Goal: Task Accomplishment & Management: Use online tool/utility

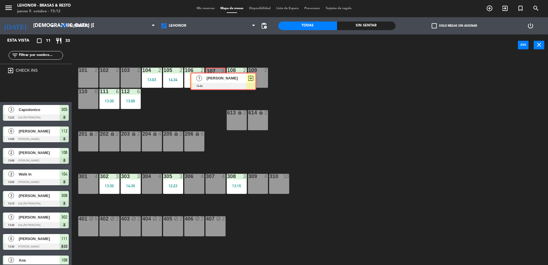
drag, startPoint x: 32, startPoint y: 91, endPoint x: 219, endPoint y: 82, distance: 187.6
click at [219, 82] on div "Esta vista crop_square 11 restaurant 33 filter_list exit_to_app CHECK INS 1 [PE…" at bounding box center [274, 150] width 548 height 232
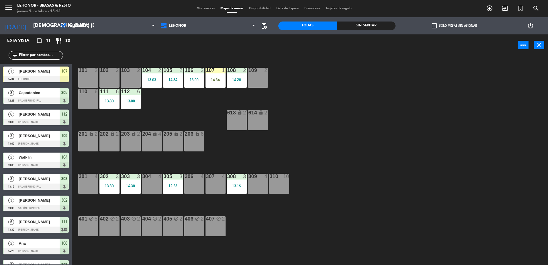
click at [152, 81] on div "13:03" at bounding box center [152, 80] width 20 height 4
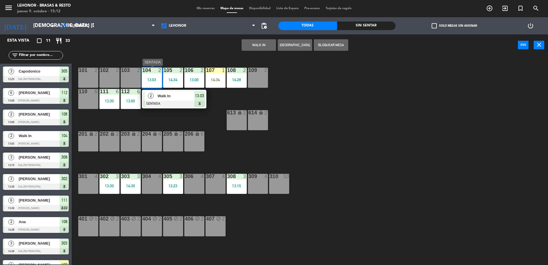
click at [162, 93] on span "Walk In" at bounding box center [176, 96] width 37 height 6
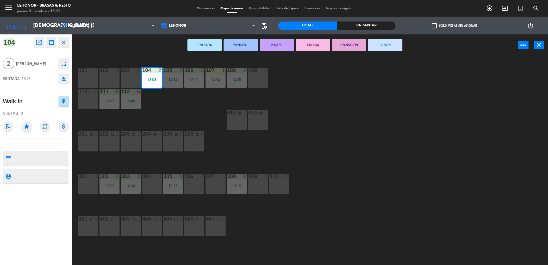
drag, startPoint x: 408, startPoint y: 42, endPoint x: 394, endPoint y: 44, distance: 13.9
click at [405, 42] on div "ENTRADA PRINCIPAL POSTRE CUENTA TRANSICIÓN SERVIR power_input close" at bounding box center [295, 45] width 446 height 22
click at [394, 44] on button "SERVIR" at bounding box center [385, 44] width 34 height 11
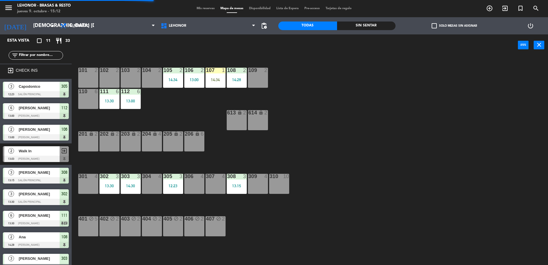
click at [190, 82] on div "13:00" at bounding box center [194, 80] width 20 height 4
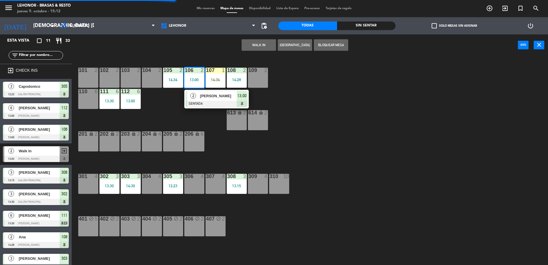
drag, startPoint x: 193, startPoint y: 93, endPoint x: 220, endPoint y: 92, distance: 26.7
click at [193, 93] on div "2 [PERSON_NAME] SENTADA 13:00" at bounding box center [216, 99] width 73 height 19
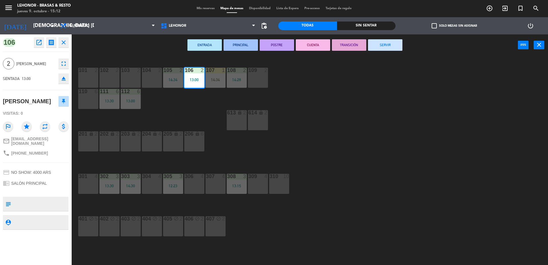
click at [391, 41] on button "SERVIR" at bounding box center [385, 44] width 34 height 11
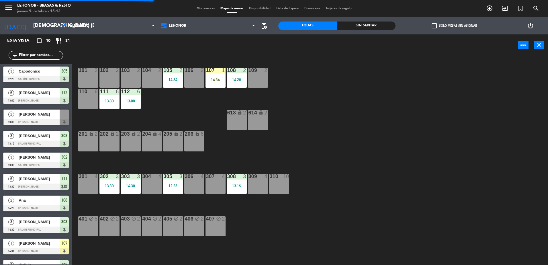
click at [217, 80] on div "14:34" at bounding box center [215, 80] width 20 height 4
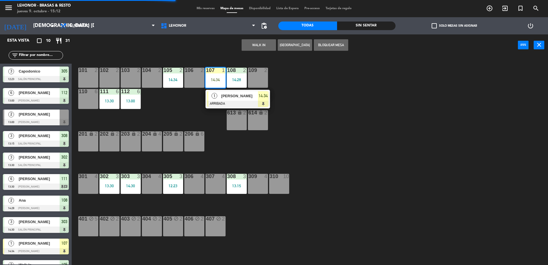
click at [222, 95] on div "1 [PERSON_NAME] 14:34" at bounding box center [237, 99] width 73 height 19
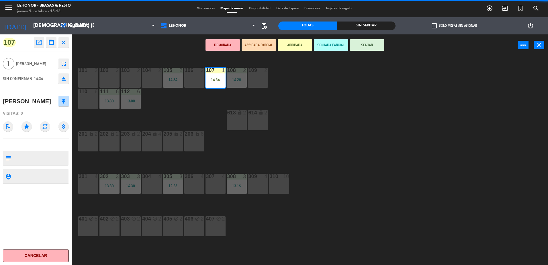
click at [372, 44] on button "SENTAR" at bounding box center [367, 44] width 34 height 11
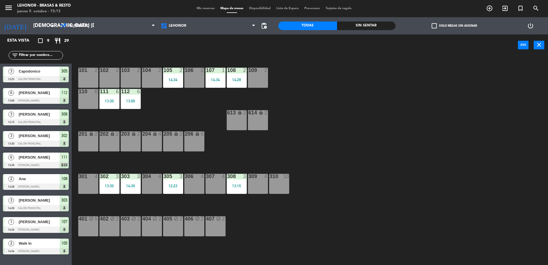
click at [258, 123] on div "614 lock 2" at bounding box center [258, 120] width 20 height 20
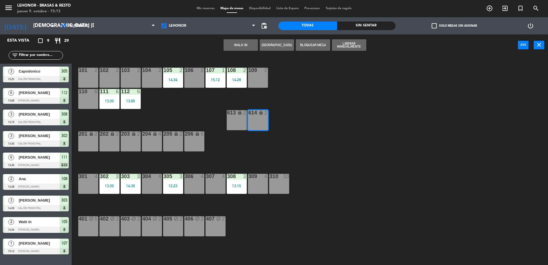
click at [239, 44] on button "WALK IN" at bounding box center [240, 44] width 34 height 11
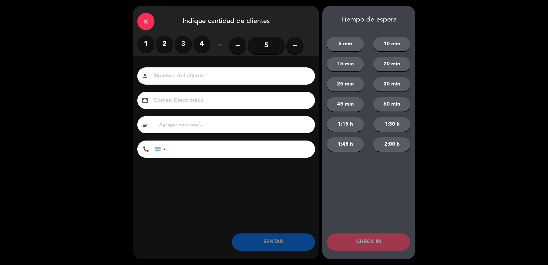
click at [143, 44] on label "1" at bounding box center [145, 44] width 17 height 17
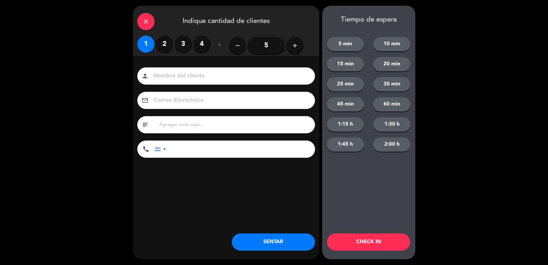
click at [375, 244] on button "CHECK IN" at bounding box center [368, 241] width 83 height 17
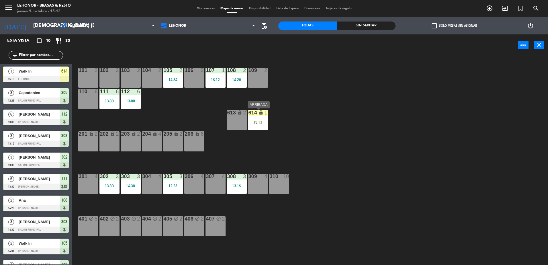
click at [266, 126] on div "614 lock 1 15:13" at bounding box center [258, 120] width 20 height 20
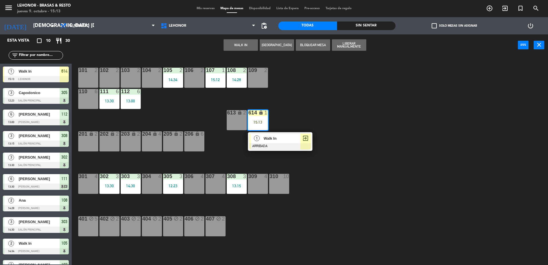
click at [270, 139] on span "Walk In" at bounding box center [282, 138] width 37 height 6
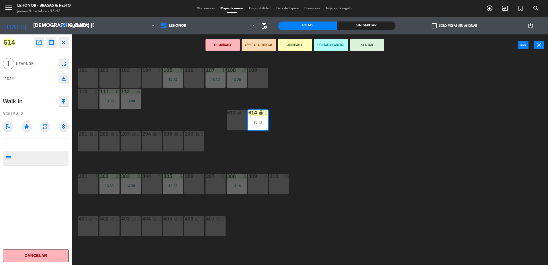
click at [372, 46] on button "SENTAR" at bounding box center [367, 44] width 34 height 11
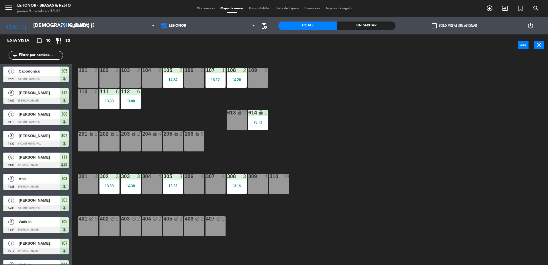
scroll to position [14, 0]
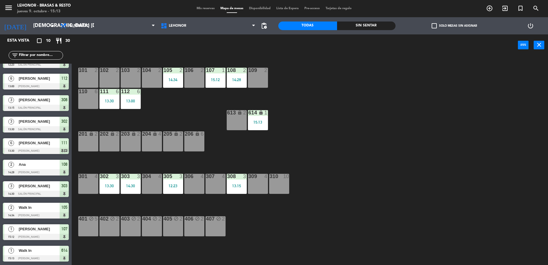
click at [112, 97] on div "111 6 13:30" at bounding box center [109, 99] width 20 height 20
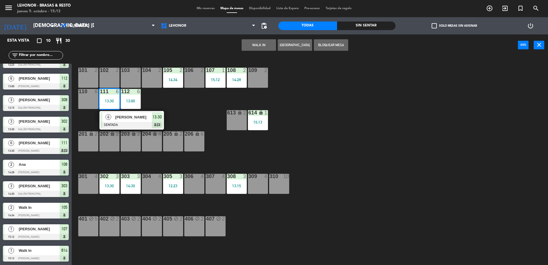
click at [169, 111] on div "101 2 102 2 103 2 104 2 105 2 14:34 106 2 107 1 15:12 108 2 14:28 109 2 110 6 1…" at bounding box center [312, 161] width 471 height 209
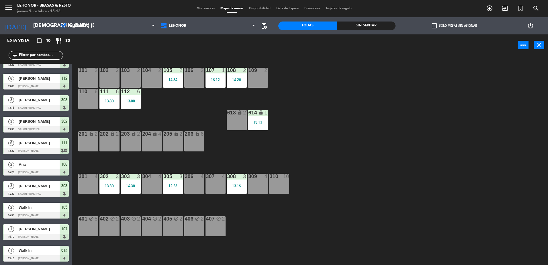
click at [125, 100] on div "13:00" at bounding box center [131, 101] width 20 height 4
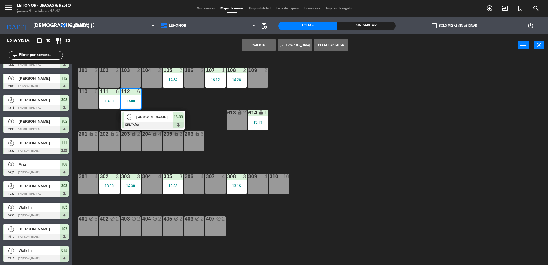
click at [142, 117] on span "[PERSON_NAME]" at bounding box center [154, 117] width 37 height 6
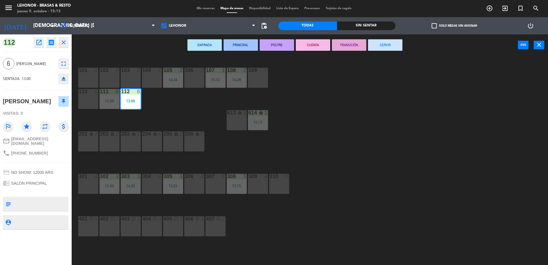
click at [394, 46] on button "SERVIR" at bounding box center [385, 44] width 34 height 11
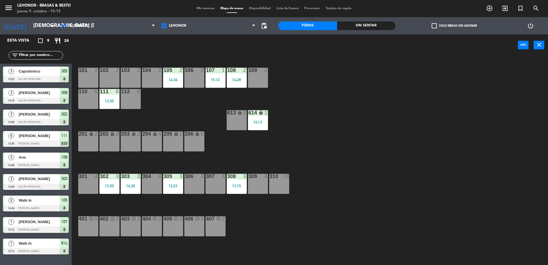
click at [261, 79] on div "109 2" at bounding box center [258, 78] width 20 height 20
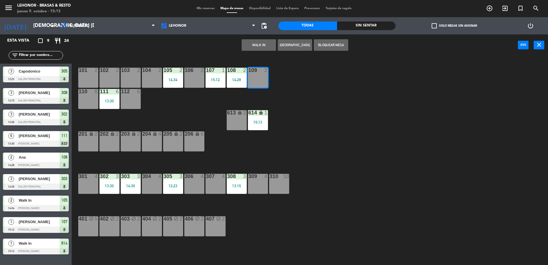
click at [268, 99] on div "101 2 102 2 103 2 104 2 105 2 14:34 106 2 107 1 15:12 108 2 14:28 109 2 110 6 1…" at bounding box center [312, 161] width 471 height 209
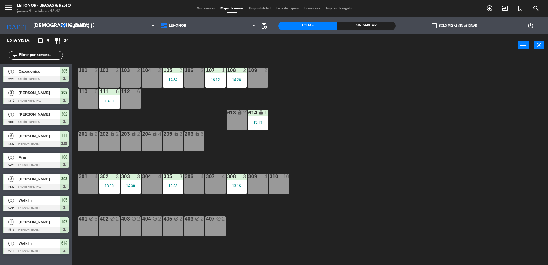
click at [264, 80] on div "109 2" at bounding box center [258, 78] width 20 height 20
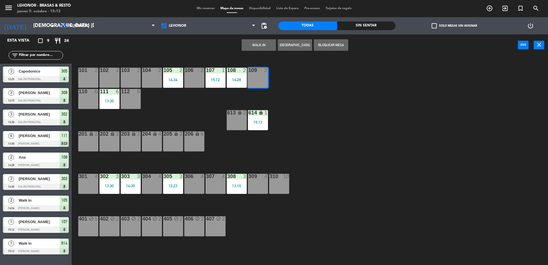
click at [258, 45] on button "WALK IN" at bounding box center [259, 44] width 34 height 11
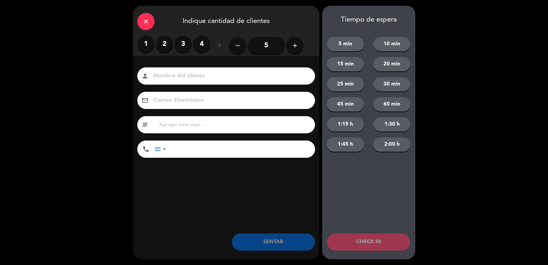
click at [148, 43] on label "1" at bounding box center [145, 44] width 17 height 17
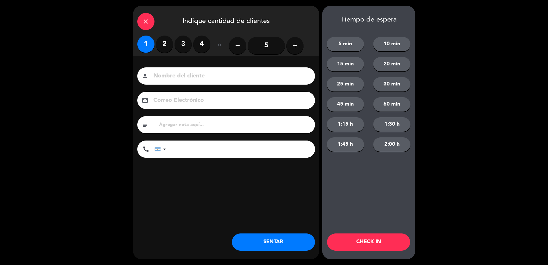
click at [380, 241] on button "CHECK IN" at bounding box center [368, 241] width 83 height 17
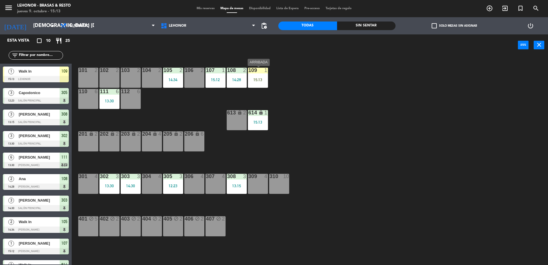
click at [252, 81] on div "15:13" at bounding box center [258, 80] width 20 height 4
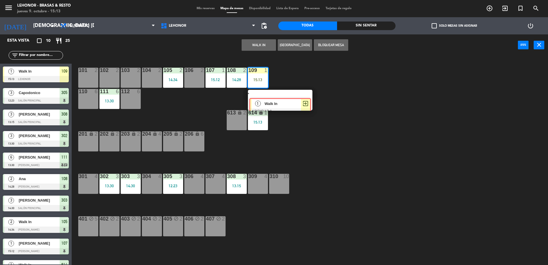
click at [266, 99] on div "1 Walk In ARRIBADA exit_to_app" at bounding box center [280, 100] width 73 height 21
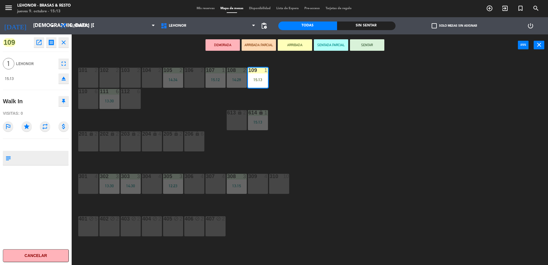
click at [368, 47] on button "SENTAR" at bounding box center [367, 44] width 34 height 11
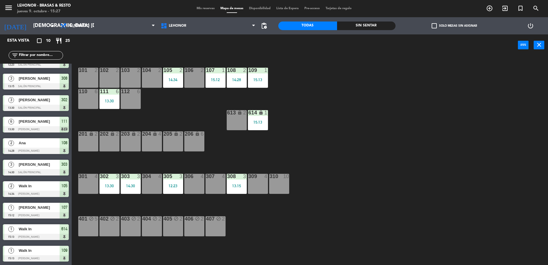
click at [40, 33] on div "[DATE] jue. [DATE] arrow_drop_down" at bounding box center [28, 25] width 57 height 17
click at [46, 30] on input "[DEMOGRAPHIC_DATA] [DATE]" at bounding box center [63, 25] width 66 height 11
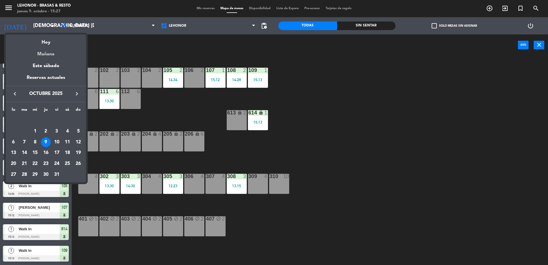
click at [47, 52] on div "Mañana" at bounding box center [46, 52] width 80 height 12
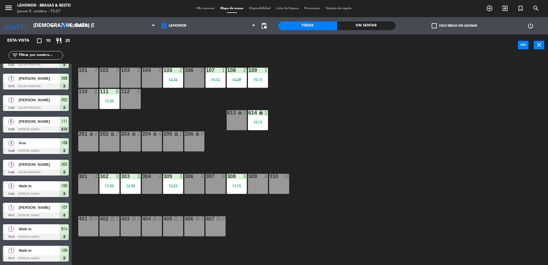
type input "vie. [DATE]"
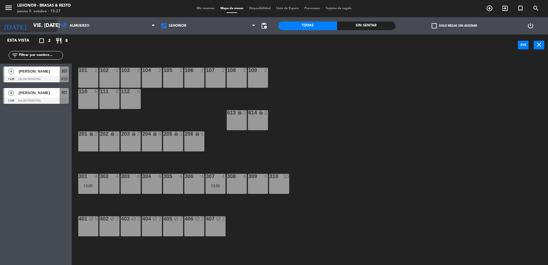
scroll to position [0, 0]
click at [48, 28] on input "vie. [DATE]" at bounding box center [63, 25] width 66 height 11
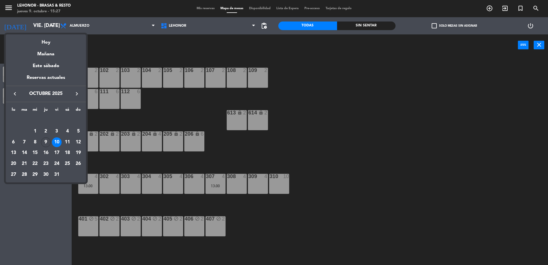
click at [102, 26] on div at bounding box center [274, 132] width 548 height 265
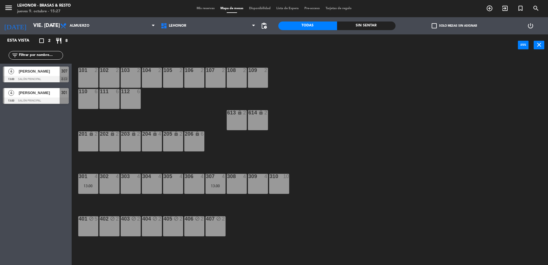
click at [102, 26] on span "Almuerzo" at bounding box center [107, 25] width 101 height 13
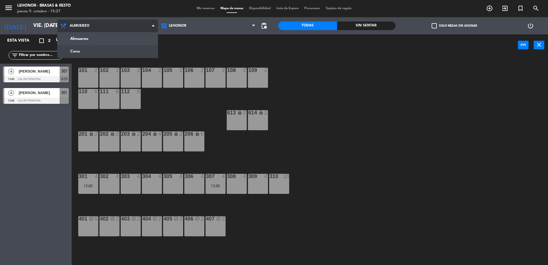
click at [73, 53] on ng-component "menu Lehonor - Brasas & Resto jueves 9. octubre - 15:27 Mis reservas Mapa de me…" at bounding box center [274, 133] width 548 height 266
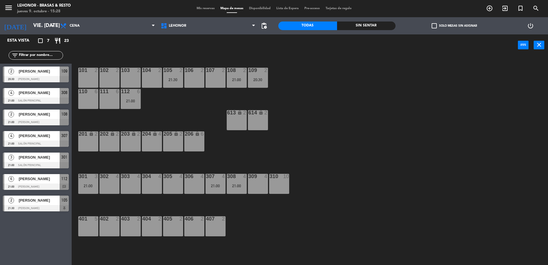
click at [48, 138] on span "[PERSON_NAME]" at bounding box center [39, 136] width 41 height 6
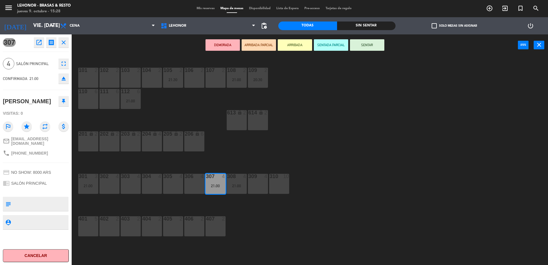
click at [402, 131] on div "101 2 102 2 103 2 104 2 105 2 21:30 106 2 107 2 108 2 21:00 109 2 20:30 110 6 1…" at bounding box center [312, 161] width 471 height 209
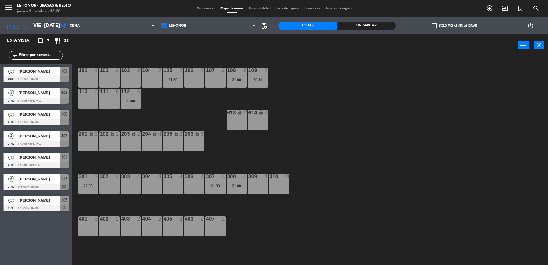
click at [233, 188] on div "21:00" at bounding box center [237, 186] width 20 height 4
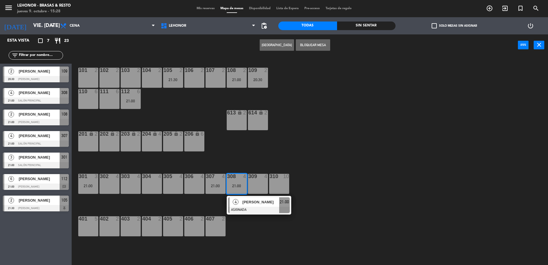
click at [246, 209] on div "4 [PERSON_NAME] ASIGNADA 21:00" at bounding box center [258, 205] width 73 height 19
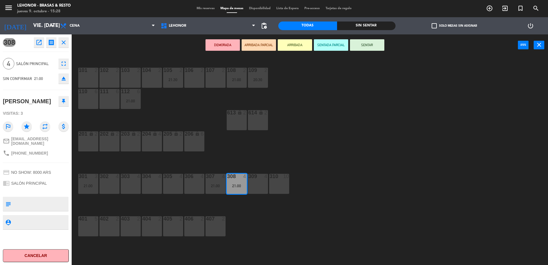
click at [362, 183] on div "101 2 102 2 103 2 104 2 105 2 21:30 106 2 107 2 108 2 21:00 109 2 20:30 110 6 1…" at bounding box center [312, 161] width 471 height 209
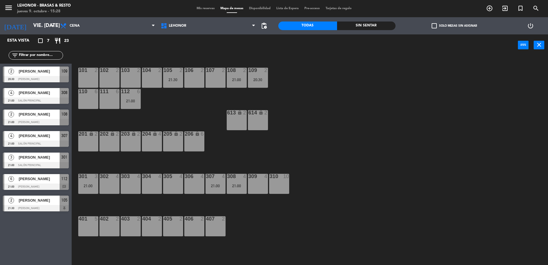
click at [80, 190] on div "301 3 21:00" at bounding box center [88, 184] width 20 height 20
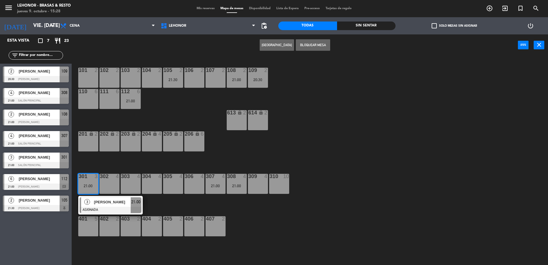
click at [101, 209] on div at bounding box center [111, 210] width 62 height 6
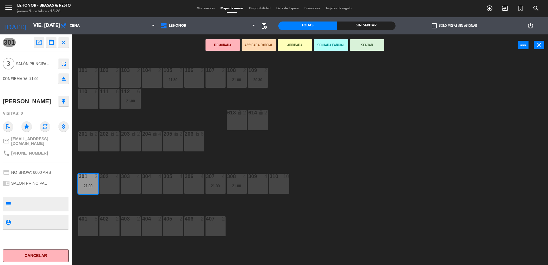
click at [377, 114] on div "101 2 102 2 103 2 104 2 105 2 21:30 106 2 107 2 108 2 21:00 109 2 20:30 110 6 1…" at bounding box center [312, 161] width 471 height 209
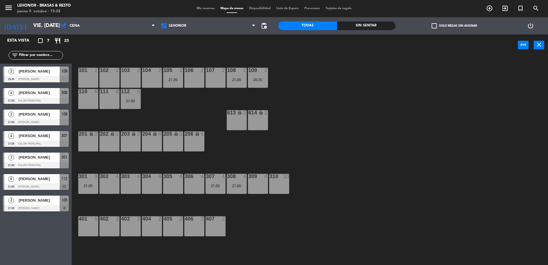
click at [266, 82] on div "109 2 20:30" at bounding box center [258, 78] width 20 height 20
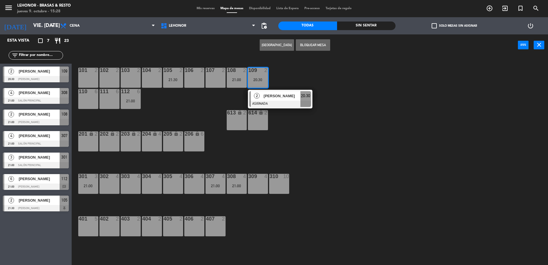
drag, startPoint x: 357, startPoint y: 63, endPoint x: 262, endPoint y: 43, distance: 97.5
click at [357, 62] on div "101 2 102 2 103 2 104 2 105 2 21:30 106 2 107 2 108 2 21:00 109 2 20:30 2 [PERS…" at bounding box center [312, 161] width 471 height 209
